Goal: Task Accomplishment & Management: Manage account settings

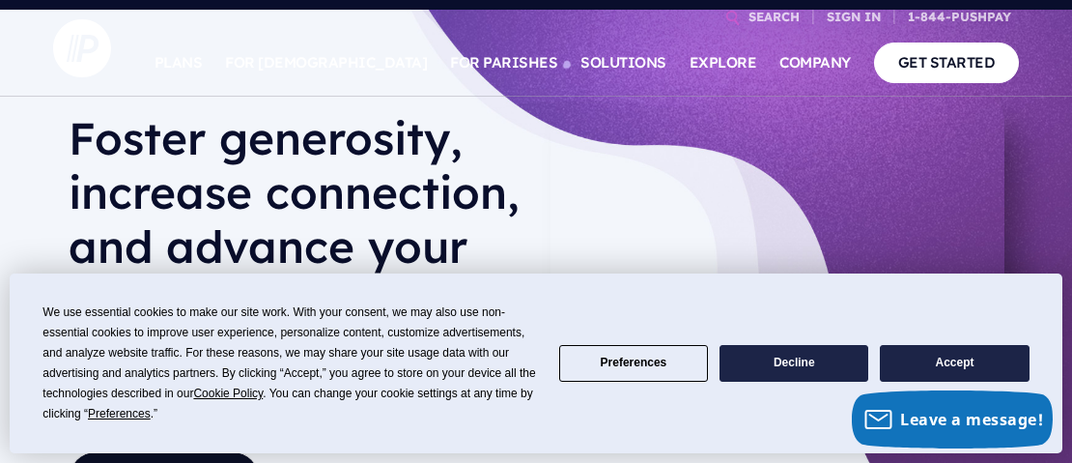
scroll to position [92, 0]
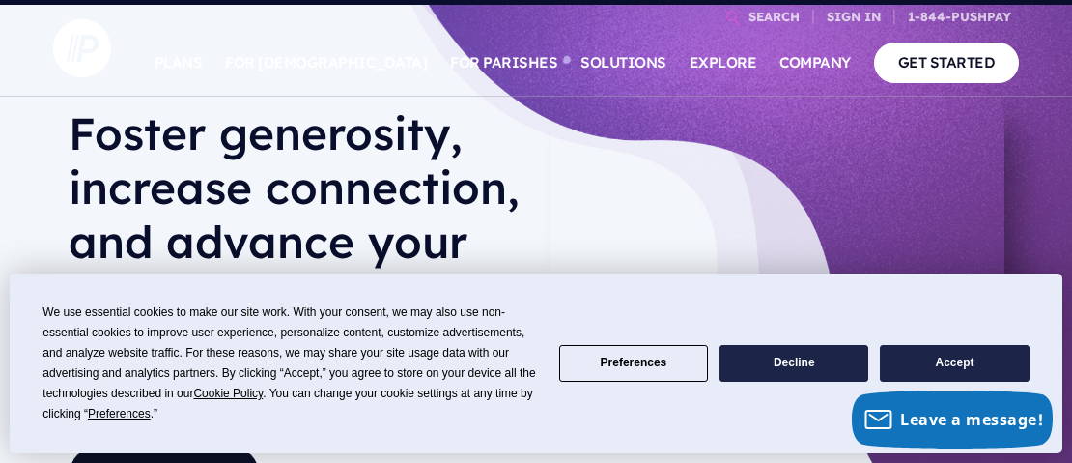
click at [947, 354] on button "Accept" at bounding box center [954, 364] width 149 height 38
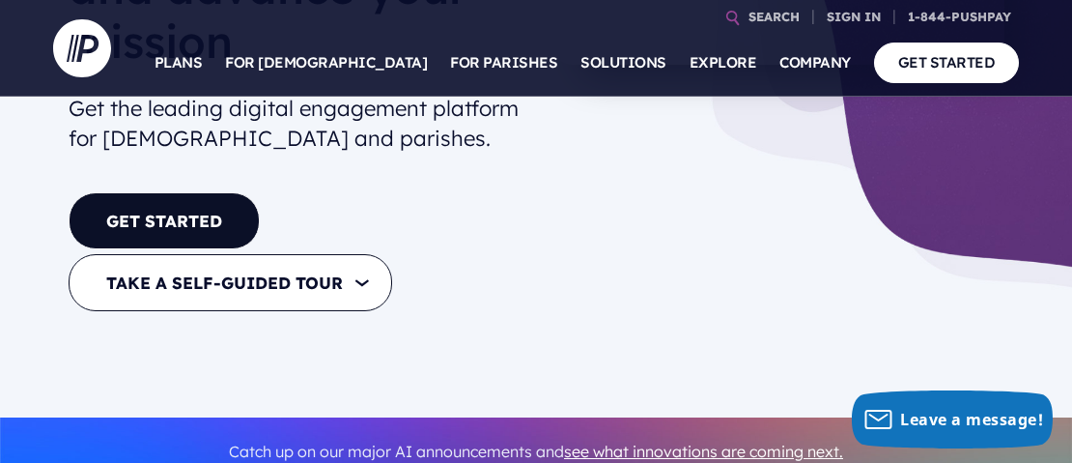
scroll to position [0, 0]
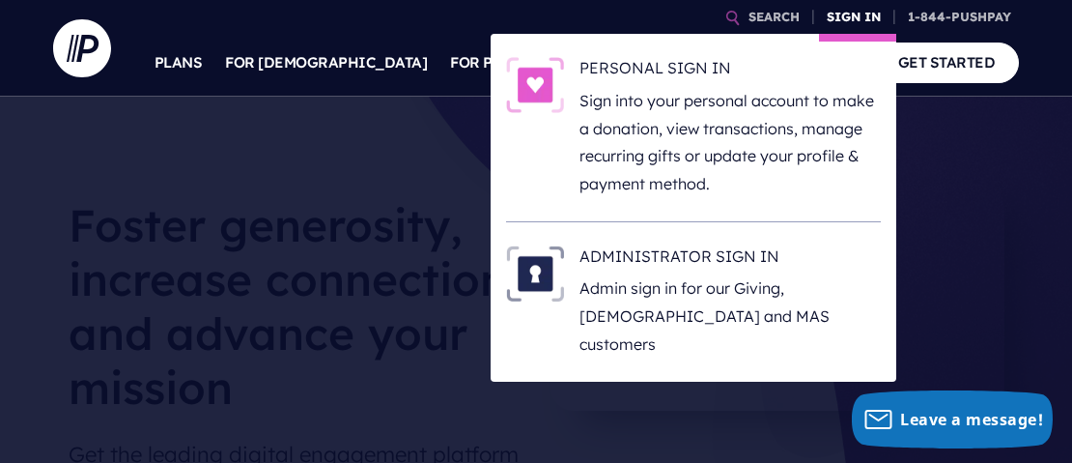
click at [851, 20] on link "SIGN IN" at bounding box center [854, 17] width 70 height 34
click at [708, 223] on li "ADMINISTRATOR SIGN IN Admin sign in for our Giving, [DEMOGRAPHIC_DATA] and MAS …" at bounding box center [693, 301] width 375 height 159
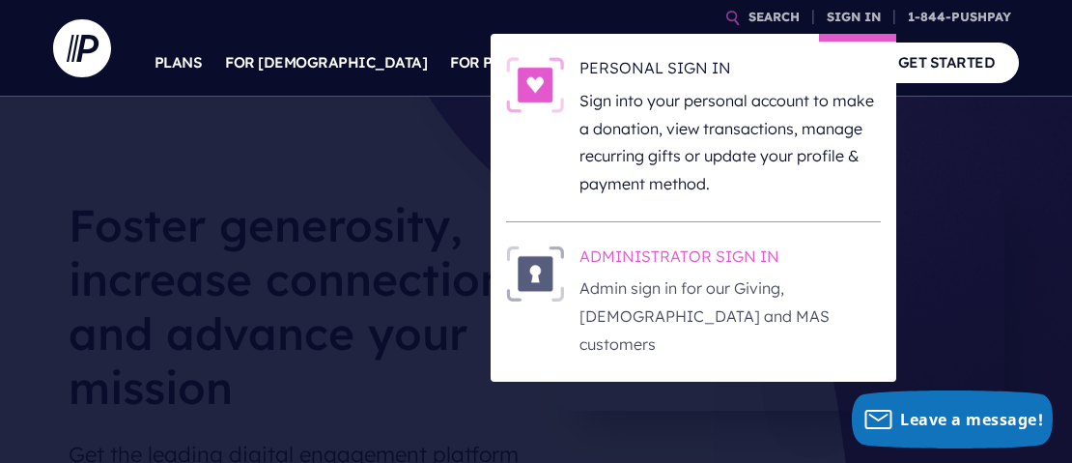
click at [690, 256] on h6 "ADMINISTRATOR SIGN IN" at bounding box center [729, 259] width 301 height 29
click at [614, 255] on h6 "ADMINISTRATOR SIGN IN" at bounding box center [729, 259] width 301 height 29
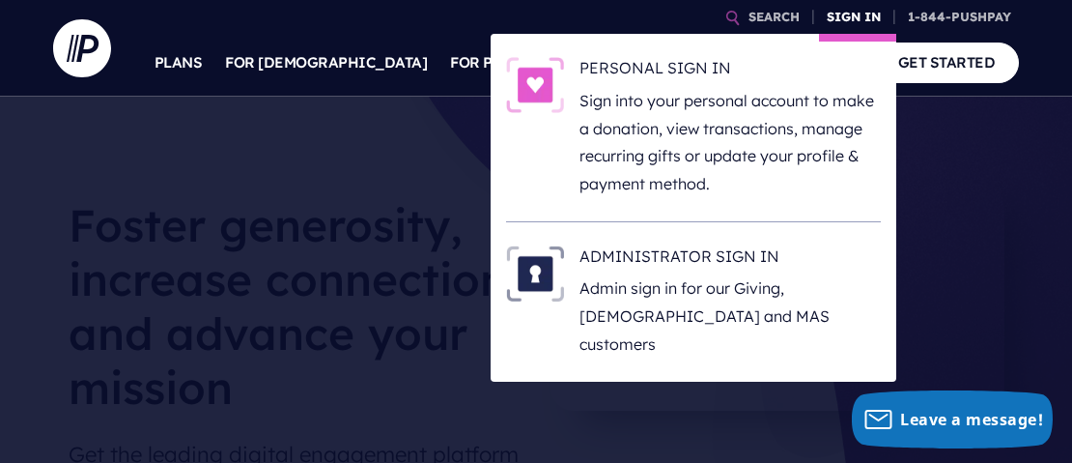
click at [853, 15] on link "SIGN IN" at bounding box center [854, 17] width 70 height 34
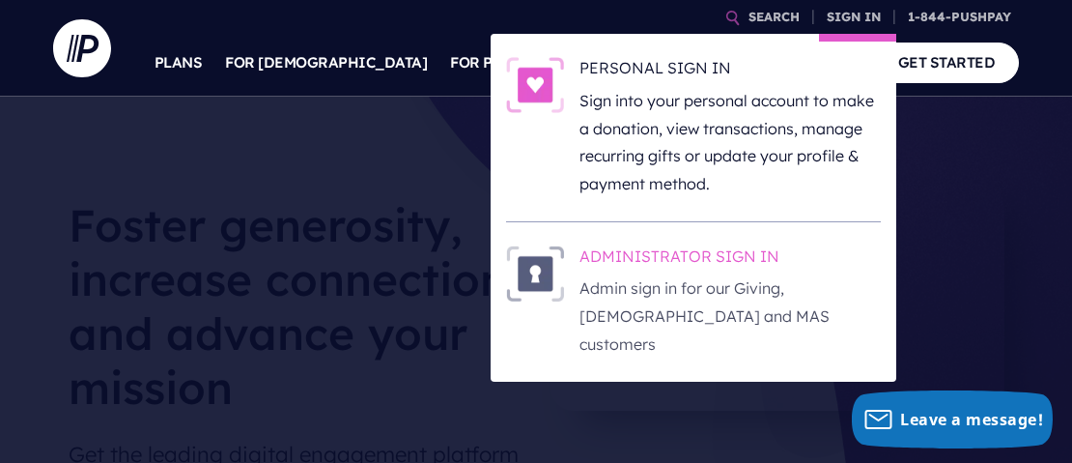
click at [663, 253] on h6 "ADMINISTRATOR SIGN IN" at bounding box center [729, 259] width 301 height 29
click at [668, 259] on h6 "ADMINISTRATOR SIGN IN" at bounding box center [729, 259] width 301 height 29
